Goal: Use online tool/utility: Utilize a website feature to perform a specific function

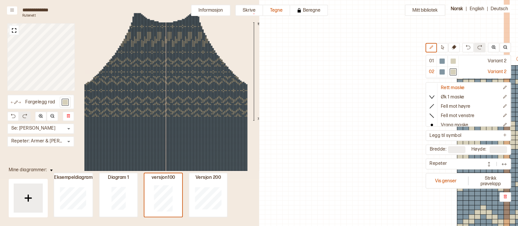
scroll to position [293, 182]
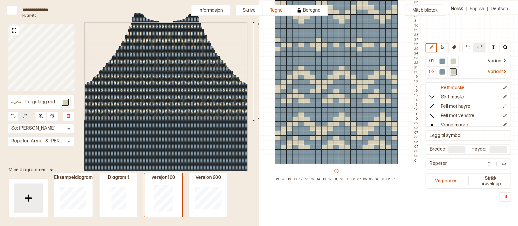
click at [180, 40] on div "156 73" at bounding box center [166, 109] width 198 height 200
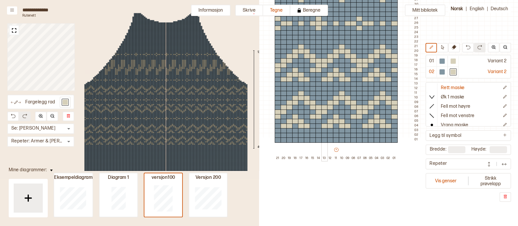
scroll to position [0, 182]
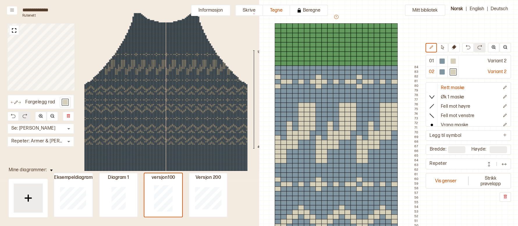
type input "**"
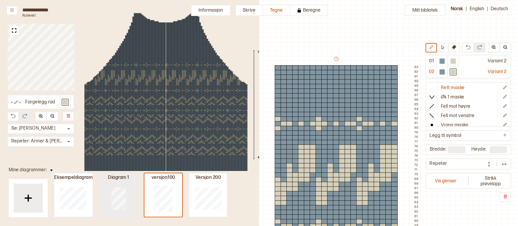
type input "**"
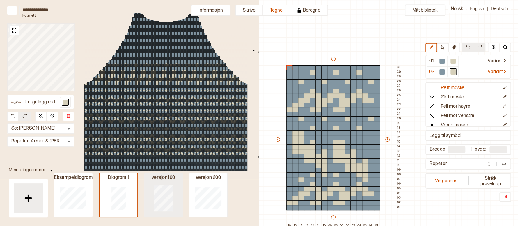
type input "**"
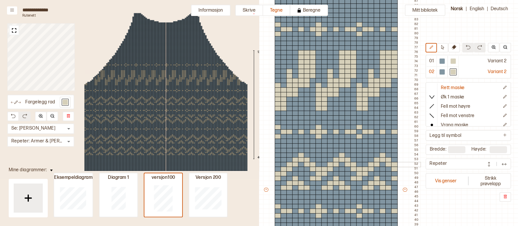
scroll to position [109, 182]
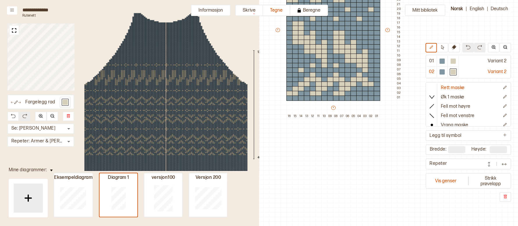
type input "**"
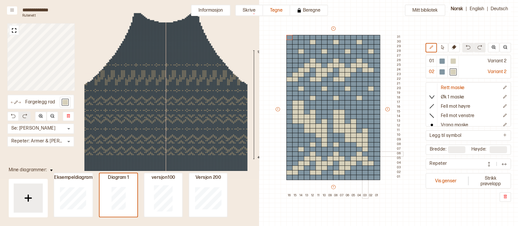
scroll to position [30, 182]
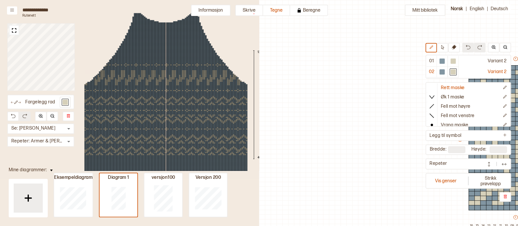
scroll to position [30, 182]
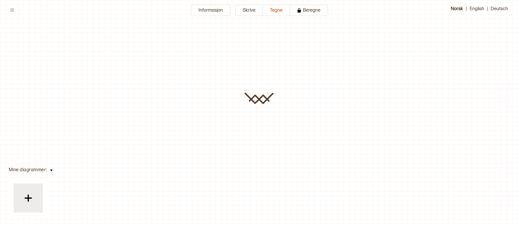
type input "**********"
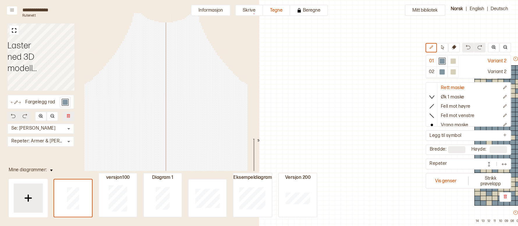
scroll to position [30, 194]
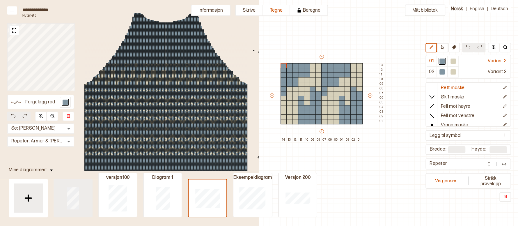
type input "**"
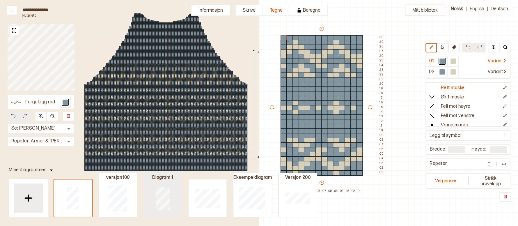
type input "**"
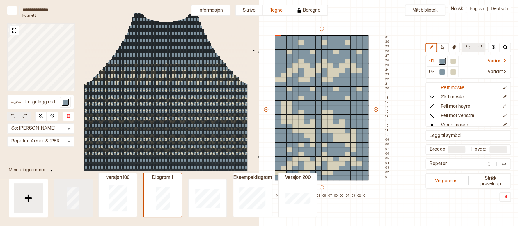
type input "**"
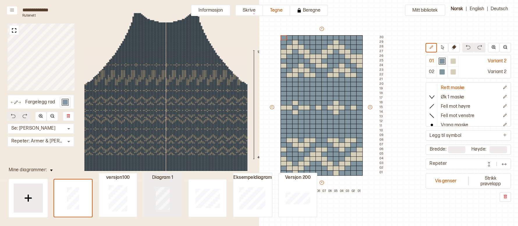
click at [155, 196] on div at bounding box center [163, 197] width 38 height 37
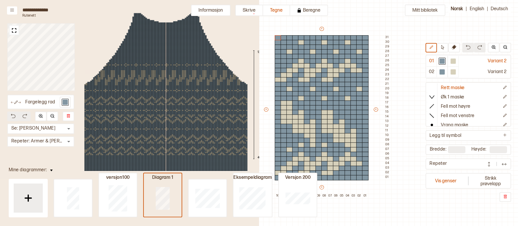
type input "**"
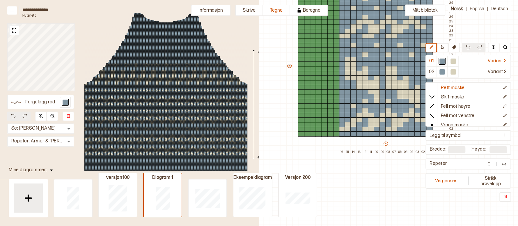
scroll to position [74, 113]
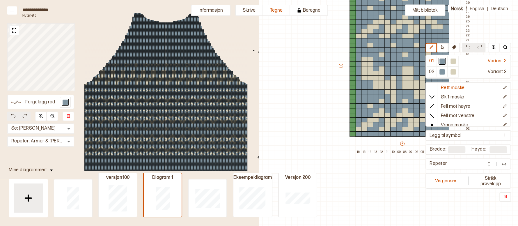
type input "**"
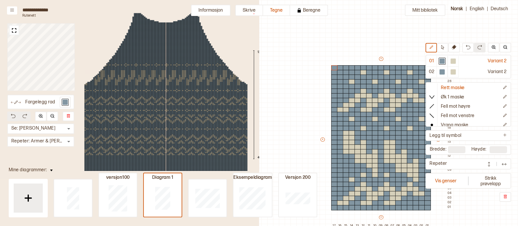
scroll to position [0, 173]
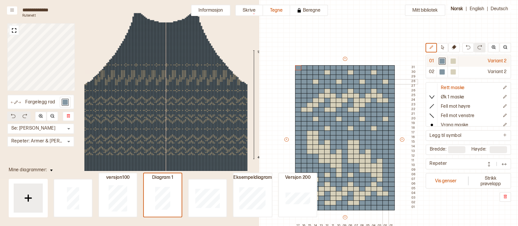
drag, startPoint x: 386, startPoint y: 81, endPoint x: 444, endPoint y: 62, distance: 61.6
click at [385, 81] on div at bounding box center [385, 81] width 6 height 5
click at [441, 61] on div at bounding box center [441, 60] width 5 height 5
click at [373, 71] on div at bounding box center [374, 72] width 6 height 5
click at [361, 80] on div at bounding box center [362, 81] width 6 height 5
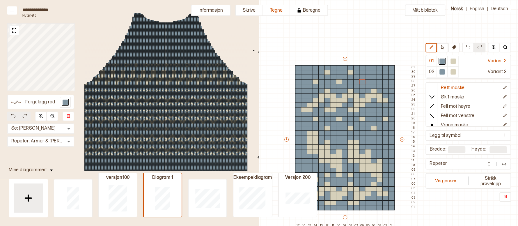
click at [374, 73] on div at bounding box center [374, 72] width 6 height 5
click at [350, 72] on div at bounding box center [350, 72] width 6 height 5
click at [341, 83] on div at bounding box center [339, 81] width 6 height 5
click at [340, 83] on div at bounding box center [339, 81] width 6 height 5
click at [327, 73] on div at bounding box center [327, 72] width 6 height 5
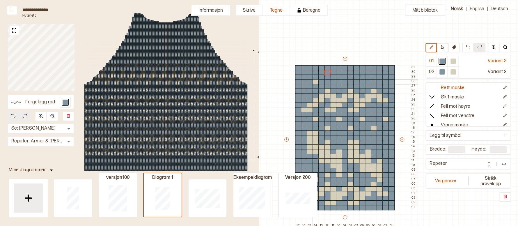
click at [314, 81] on div at bounding box center [315, 81] width 6 height 5
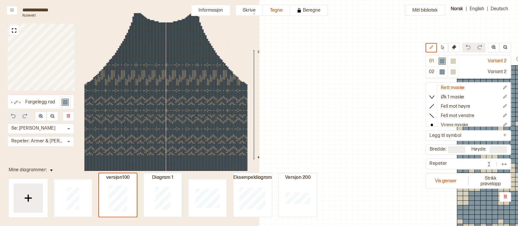
scroll to position [87, 173]
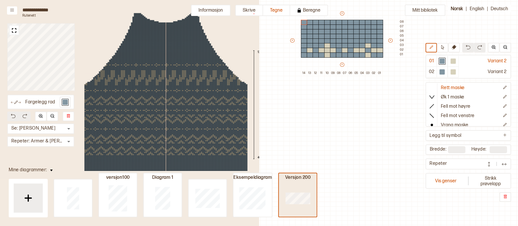
type input "**"
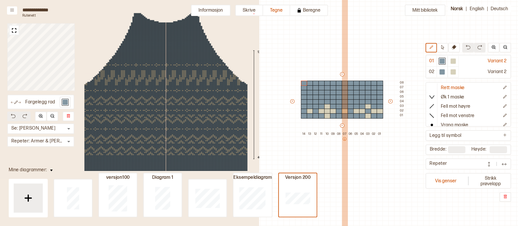
scroll to position [0, 173]
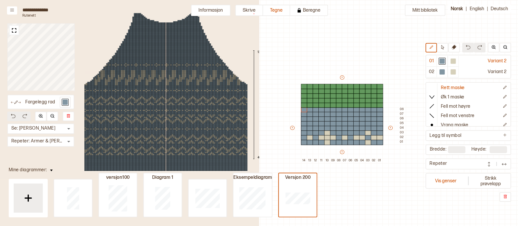
type input "**"
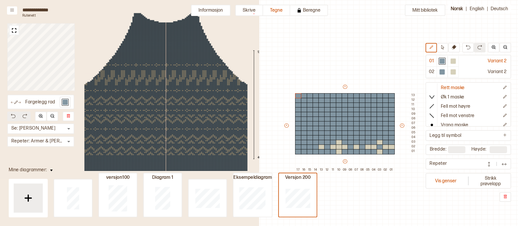
type input "**"
click at [453, 59] on div at bounding box center [452, 60] width 5 height 5
click at [452, 60] on div at bounding box center [452, 60] width 5 height 5
click at [311, 147] on div at bounding box center [310, 146] width 6 height 5
click at [304, 147] on div at bounding box center [304, 146] width 6 height 5
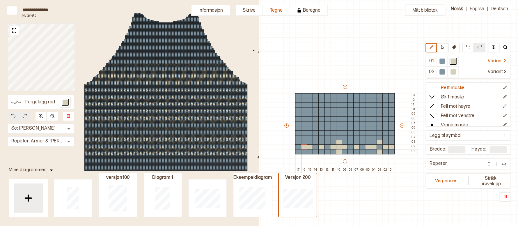
click at [297, 152] on div at bounding box center [298, 151] width 6 height 5
drag, startPoint x: 297, startPoint y: 152, endPoint x: 302, endPoint y: 149, distance: 5.1
click at [297, 152] on div at bounding box center [298, 151] width 6 height 5
click at [442, 58] on div at bounding box center [441, 60] width 5 height 5
click at [298, 151] on div at bounding box center [298, 151] width 6 height 5
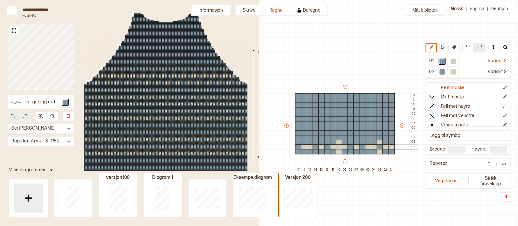
click at [302, 147] on div at bounding box center [304, 146] width 6 height 5
click at [309, 146] on div at bounding box center [310, 146] width 6 height 5
drag, startPoint x: 455, startPoint y: 60, endPoint x: 423, endPoint y: 133, distance: 78.8
click at [455, 60] on div at bounding box center [452, 60] width 5 height 5
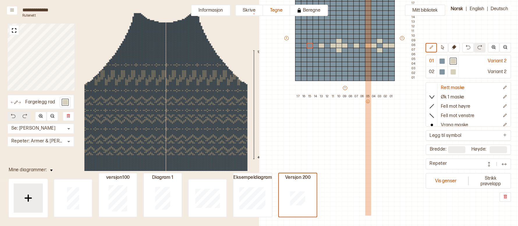
scroll to position [44, 173]
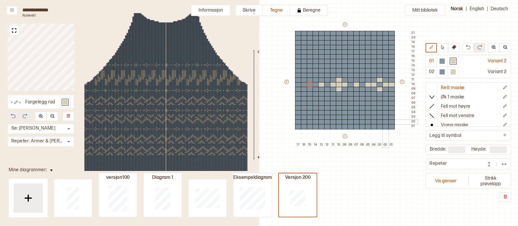
click at [383, 121] on div at bounding box center [385, 121] width 6 height 5
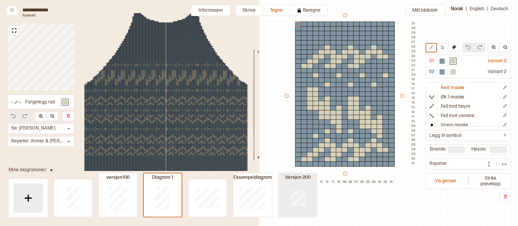
type input "**"
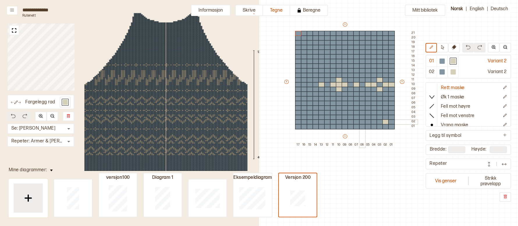
click at [360, 122] on div at bounding box center [362, 121] width 6 height 5
click at [336, 123] on div at bounding box center [339, 121] width 6 height 5
click at [316, 122] on div at bounding box center [315, 121] width 6 height 5
click at [379, 122] on div at bounding box center [379, 121] width 6 height 5
click at [441, 62] on div at bounding box center [441, 60] width 5 height 5
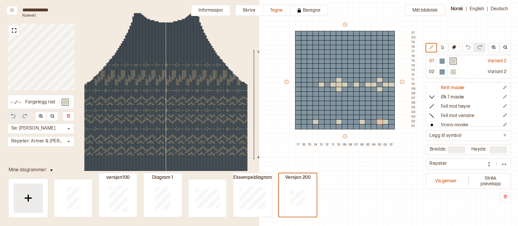
click at [386, 122] on div at bounding box center [385, 121] width 6 height 5
drag, startPoint x: 361, startPoint y: 122, endPoint x: 346, endPoint y: 122, distance: 15.1
click at [361, 122] on div at bounding box center [362, 121] width 6 height 5
click at [338, 122] on div at bounding box center [339, 121] width 6 height 5
click at [313, 122] on div at bounding box center [315, 121] width 6 height 5
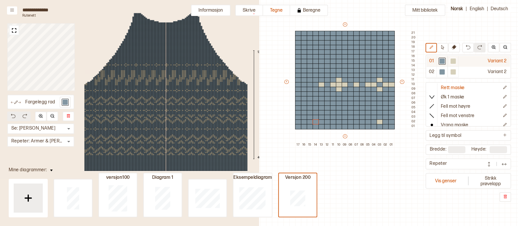
click at [450, 60] on div at bounding box center [452, 61] width 7 height 7
click at [451, 61] on div at bounding box center [452, 60] width 5 height 5
click at [357, 121] on div at bounding box center [356, 121] width 6 height 5
click at [331, 122] on div at bounding box center [333, 121] width 6 height 5
click at [310, 122] on div at bounding box center [310, 121] width 6 height 5
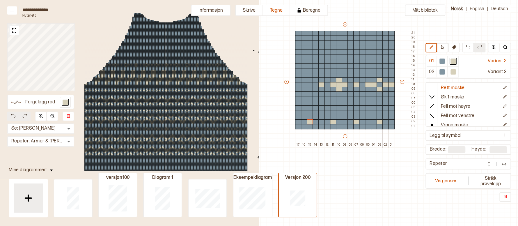
click at [385, 117] on div at bounding box center [385, 117] width 6 height 5
click at [373, 117] on div at bounding box center [374, 117] width 6 height 5
click at [363, 117] on div at bounding box center [362, 117] width 6 height 5
click at [349, 117] on div at bounding box center [350, 117] width 6 height 5
click at [338, 117] on div at bounding box center [339, 117] width 6 height 5
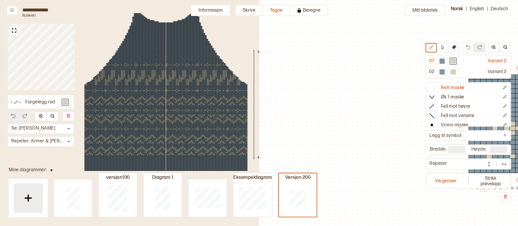
scroll to position [44, 173]
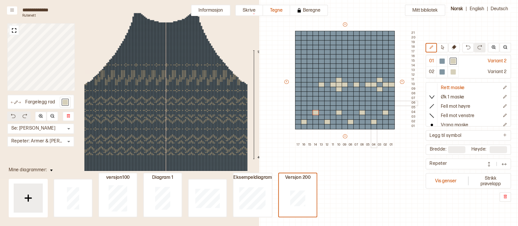
click at [374, 102] on div at bounding box center [374, 103] width 6 height 5
click at [348, 102] on div at bounding box center [350, 103] width 6 height 5
click at [325, 102] on div at bounding box center [327, 103] width 6 height 5
click at [306, 102] on div at bounding box center [304, 103] width 6 height 5
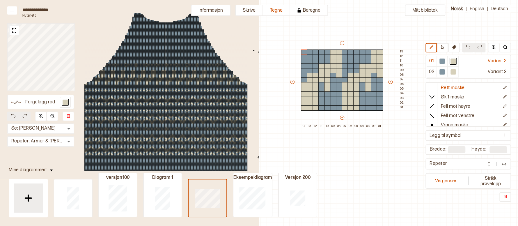
type input "**"
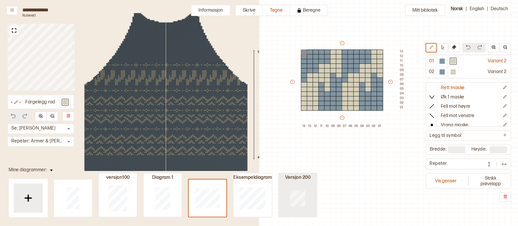
click at [288, 199] on div at bounding box center [298, 197] width 38 height 37
type input "**"
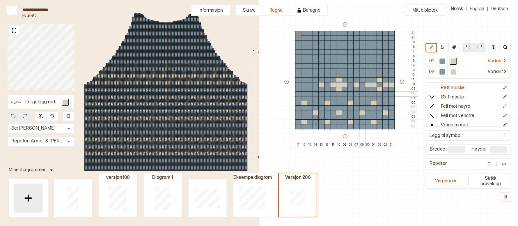
click at [362, 94] on div at bounding box center [362, 93] width 6 height 5
click at [441, 62] on div at bounding box center [441, 60] width 5 height 5
click at [360, 93] on div at bounding box center [362, 93] width 6 height 5
drag, startPoint x: 295, startPoint y: 93, endPoint x: 453, endPoint y: 47, distance: 164.6
click at [357, 93] on div "+ + + + 17 16 15 14 13 12 11 10 09 08 07 06 05 04 03 02 01 21 20 19 18 17 16 15…" at bounding box center [350, 85] width 134 height 126
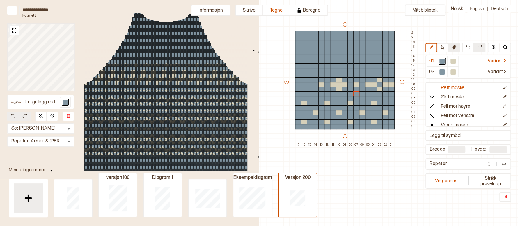
click at [453, 47] on icon at bounding box center [453, 47] width 5 height 5
drag, startPoint x: 296, startPoint y: 94, endPoint x: 359, endPoint y: 100, distance: 63.1
click at [321, 92] on div "+ + + + 17 16 15 14 13 12 11 10 09 08 07 06 05 04 03 02 01 21 20 19 18 17 16 15…" at bounding box center [350, 85] width 134 height 126
click at [341, 91] on div "+ + + + 17 16 15 14 13 12 11 10 09 08 07 06 05 04 03 02 01 21 20 19 18 17 16 15…" at bounding box center [350, 85] width 134 height 126
click at [469, 47] on img at bounding box center [467, 47] width 5 height 5
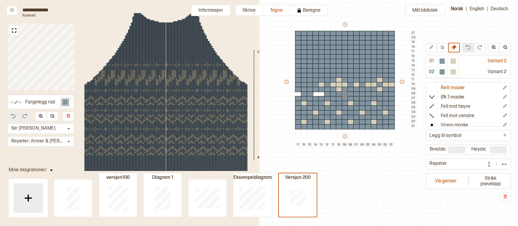
click at [469, 47] on img at bounding box center [467, 47] width 5 height 5
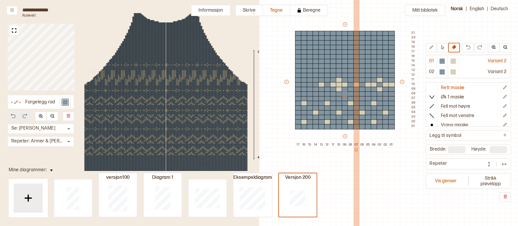
click at [354, 193] on div "07" at bounding box center [356, 172] width 6 height 58
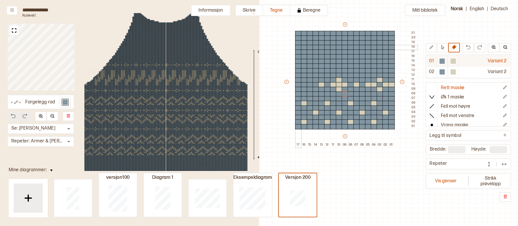
drag, startPoint x: 298, startPoint y: 47, endPoint x: 433, endPoint y: 60, distance: 135.9
click at [378, 94] on div "+ + + + 17 16 15 14 13 12 11 10 09 08 07 06 05 04 03 02 01 21 20 19 18 17 16 15…" at bounding box center [350, 85] width 134 height 126
click at [366, 164] on div "05" at bounding box center [368, 172] width 6 height 58
click at [471, 48] on button at bounding box center [468, 48] width 12 height 10
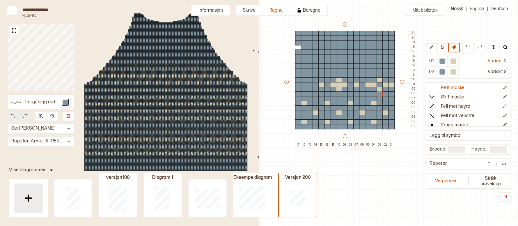
click at [431, 49] on icon at bounding box center [431, 47] width 4 height 4
click at [392, 76] on div "+ + + + 17 16 15 14 13 12 11 10 09 08 07 06 05 04 03 02 01 21 20 19 18 17 16 15…" at bounding box center [350, 85] width 134 height 126
drag, startPoint x: 388, startPoint y: 55, endPoint x: 283, endPoint y: 60, distance: 105.4
click at [283, 60] on div "Mitt bibliotek 01 Variant 2 02 Variant 2 Rett maske Øk 1 maske Fell mot høyre F…" at bounding box center [345, 181] width 518 height 451
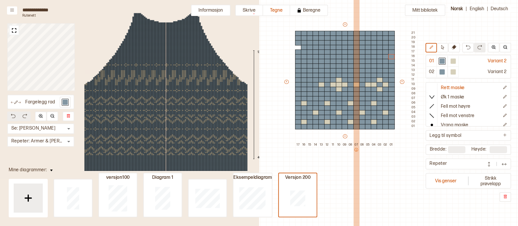
click at [362, 174] on div "06" at bounding box center [362, 172] width 6 height 58
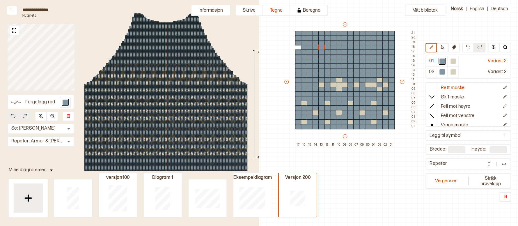
drag, startPoint x: 285, startPoint y: 52, endPoint x: 400, endPoint y: 141, distance: 144.9
click at [400, 141] on div "+ + + + 17 16 15 14 13 12 11 10 09 08 07 06 05 04 03 02 01 21 20 19 18 17 16 15…" at bounding box center [350, 85] width 134 height 126
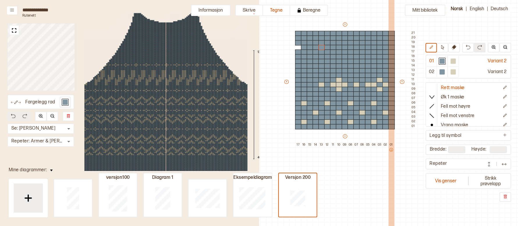
click at [391, 175] on div "01" at bounding box center [391, 172] width 6 height 58
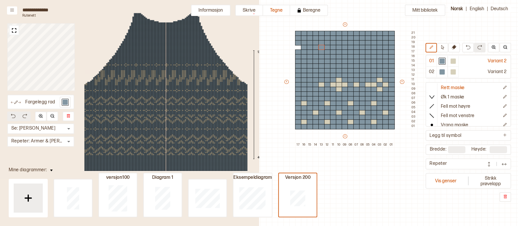
click at [400, 167] on div "Mitt bibliotek 01 Variant 2 02 Variant 2 Rett maske Øk 1 maske Fell mot høyre F…" at bounding box center [345, 181] width 518 height 451
drag, startPoint x: 404, startPoint y: 91, endPoint x: 326, endPoint y: 154, distance: 99.7
click at [326, 147] on div "+ + + + 17 16 15 14 13 12 11 10 09 08 07 06 05 04 03 02 01 21 20 19 18 17 16 15…" at bounding box center [350, 85] width 134 height 126
click at [400, 162] on div "Mitt bibliotek 01 Variant 2 02 Variant 2 Rett maske Øk 1 maske Fell mot høyre F…" at bounding box center [345, 181] width 518 height 451
click at [450, 59] on div at bounding box center [452, 60] width 5 height 5
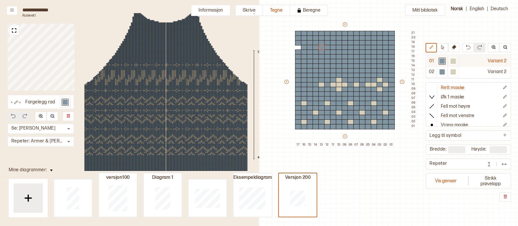
click at [452, 60] on div at bounding box center [452, 60] width 5 height 5
click at [455, 61] on div at bounding box center [452, 60] width 5 height 5
click at [443, 62] on div at bounding box center [441, 60] width 5 height 5
